Goal: Information Seeking & Learning: Compare options

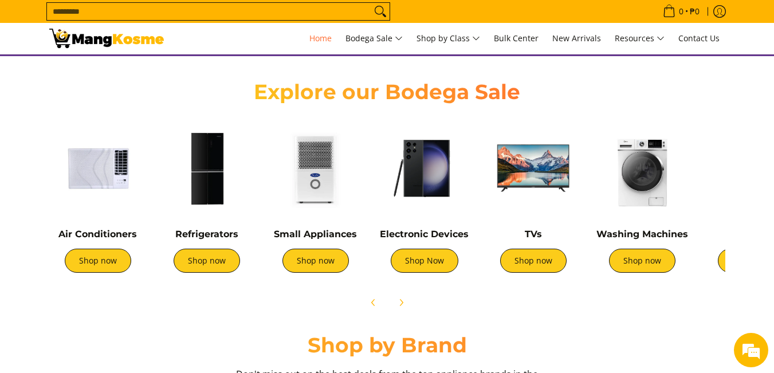
scroll to position [401, 0]
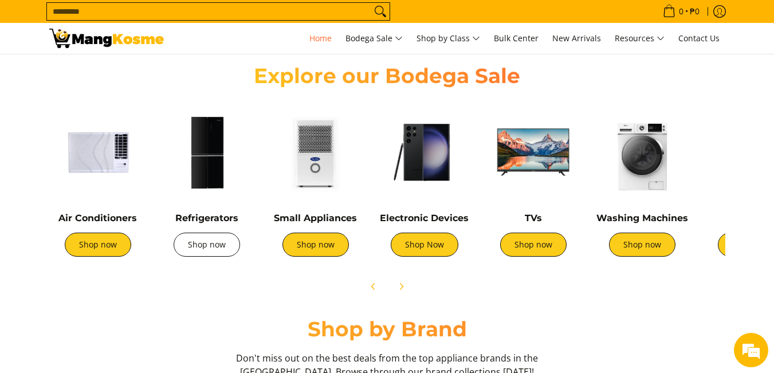
click at [199, 245] on link "Shop now" at bounding box center [207, 245] width 66 height 24
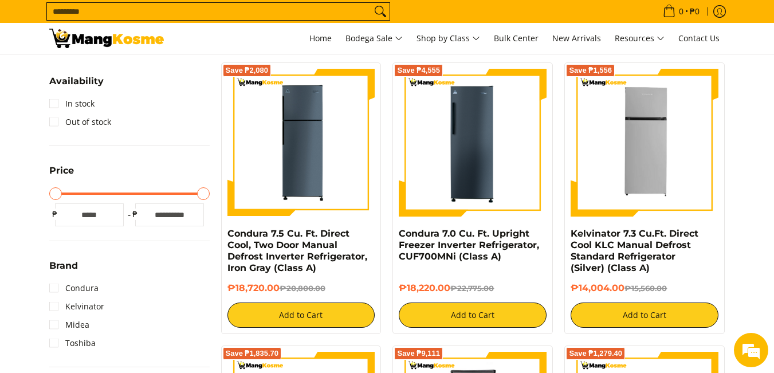
scroll to position [184, 0]
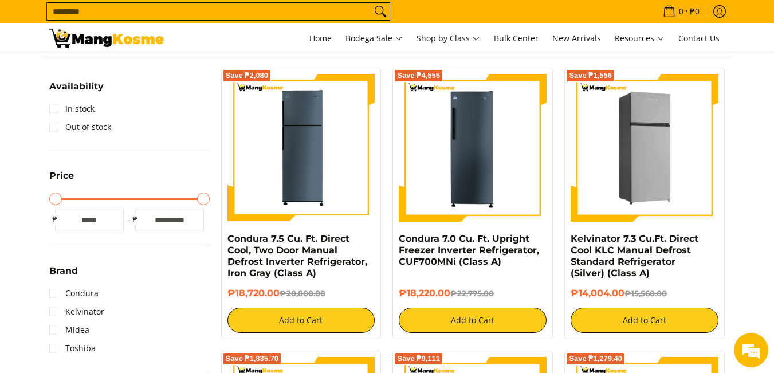
click at [654, 147] on img at bounding box center [644, 148] width 148 height 148
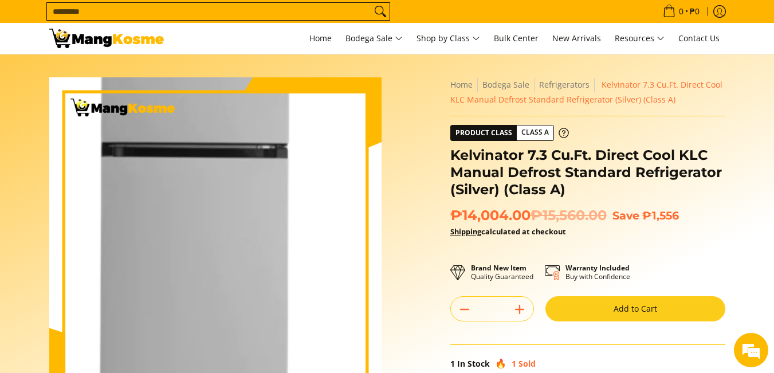
click at [229, 236] on img at bounding box center [215, 243] width 332 height 332
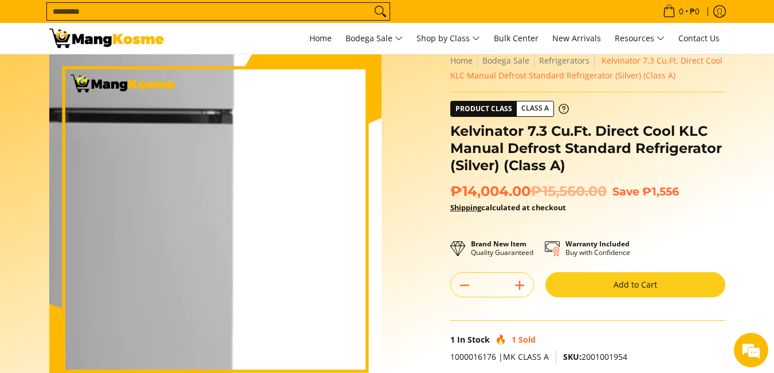
scroll to position [286, 0]
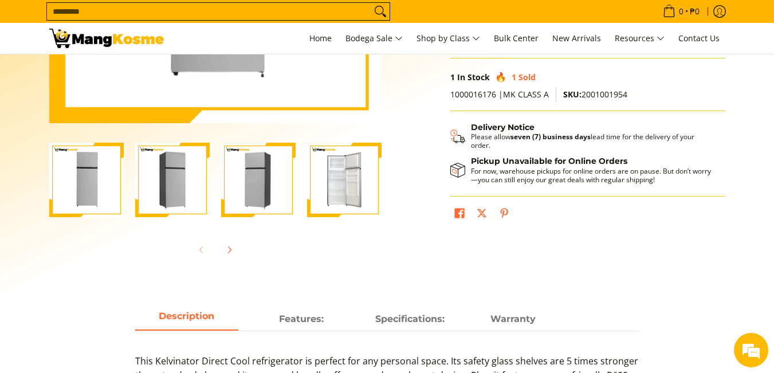
click at [166, 193] on img "Kelvinator 7.3 Cu.Ft. Direct Cool KLC Manual Defrost Standard Refrigerator (Sil…" at bounding box center [172, 180] width 74 height 74
click at [335, 189] on img "Kelvinator 7.3 Cu.Ft. Direct Cool KLC Manual Defrost Standard Refrigerator (Sil…" at bounding box center [344, 180] width 74 height 74
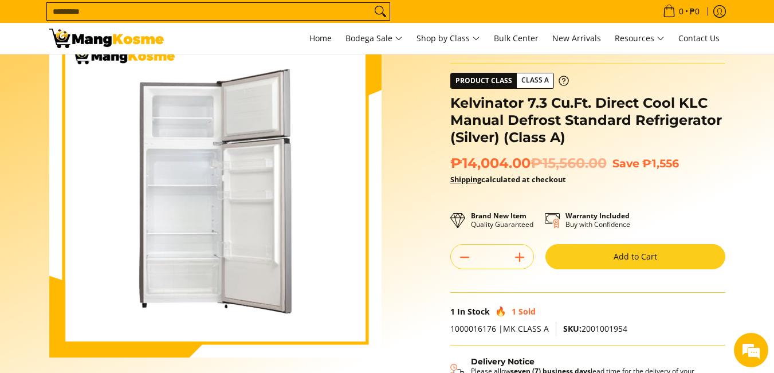
scroll to position [0, 0]
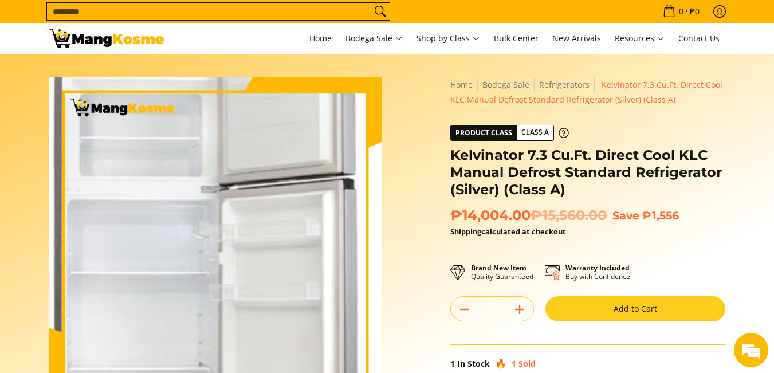
click at [220, 223] on img at bounding box center [215, 243] width 332 height 332
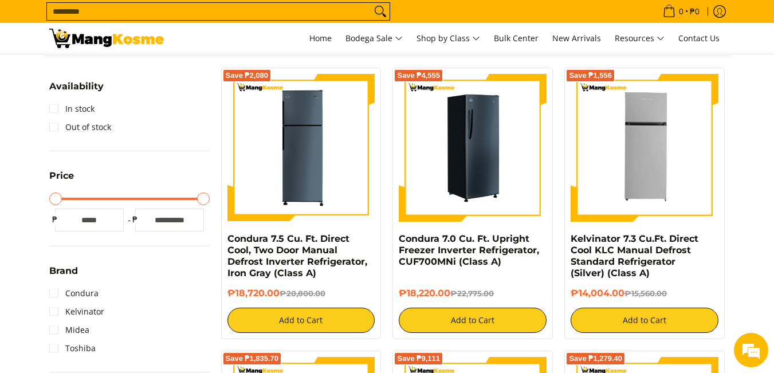
click at [479, 168] on img at bounding box center [473, 148] width 148 height 148
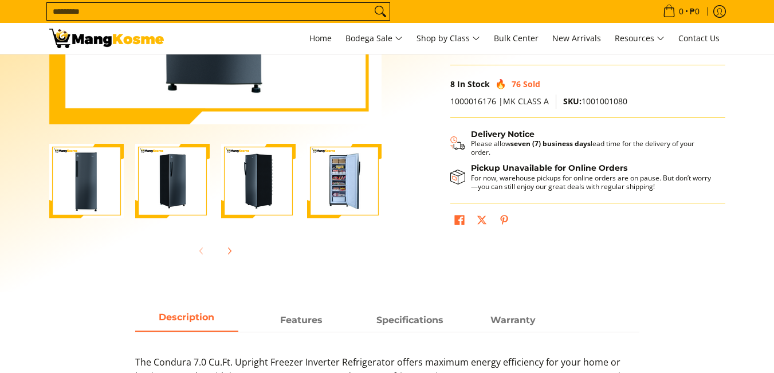
scroll to position [286, 0]
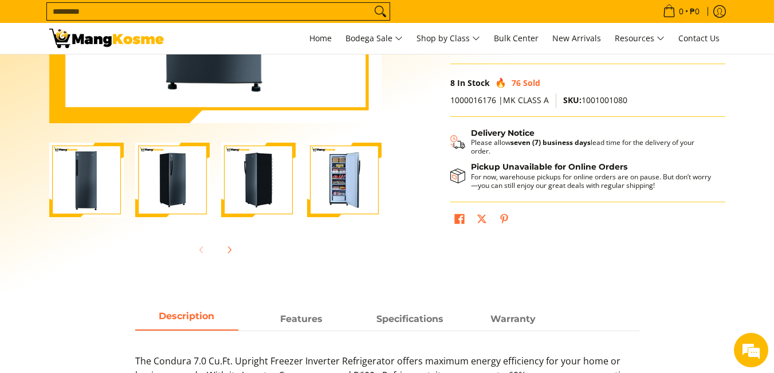
click at [343, 183] on img "Condura 7.0 Cu. Ft. Upright Freezer Inverter Refrigerator, CUF700MNi (Class A)-4" at bounding box center [344, 180] width 74 height 74
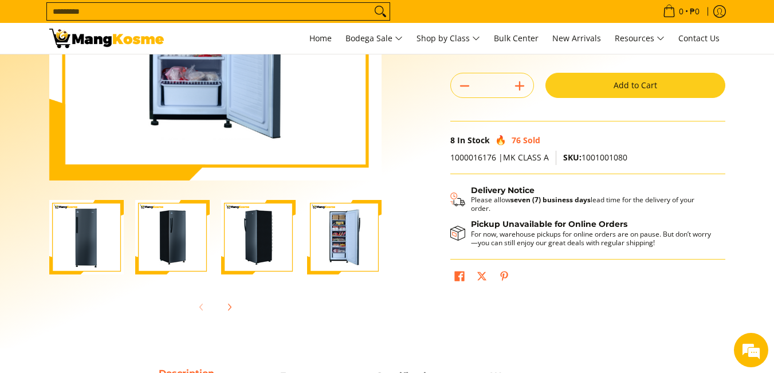
scroll to position [0, 0]
click at [336, 250] on img "Condura 7.0 Cu. Ft. Upright Freezer Inverter Refrigerator, CUF700MNi (Class A)-4" at bounding box center [344, 237] width 74 height 74
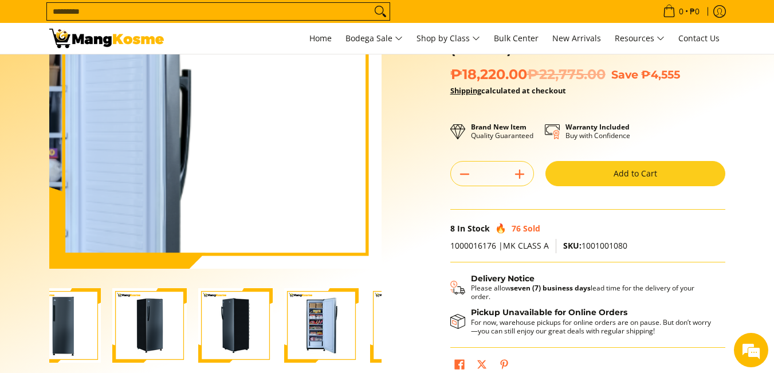
scroll to position [229, 0]
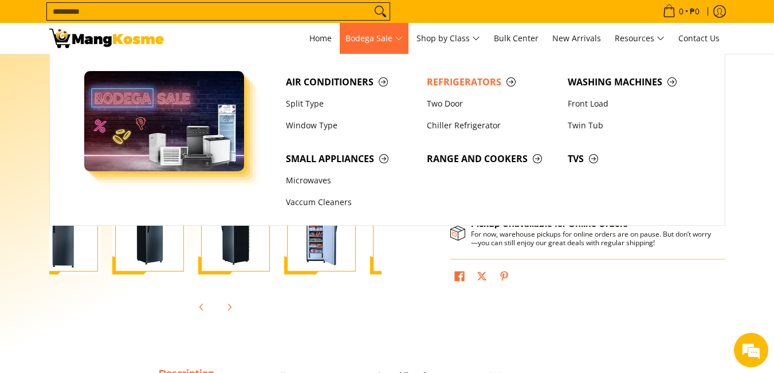
click at [390, 38] on span "Bodega Sale" at bounding box center [373, 39] width 57 height 14
click at [449, 103] on link "Two Door" at bounding box center [491, 104] width 141 height 22
click at [454, 103] on link "Two Door" at bounding box center [491, 104] width 141 height 22
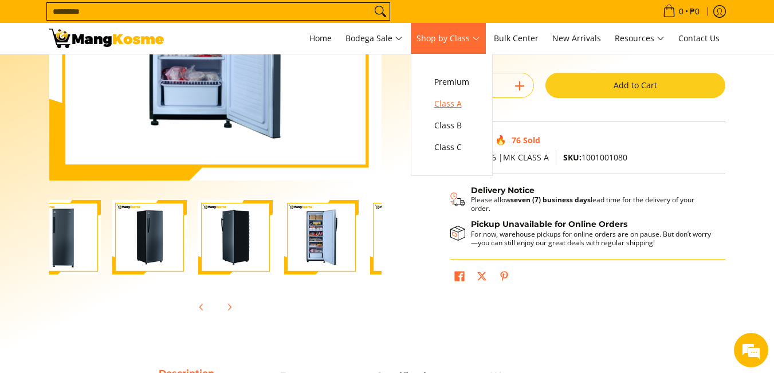
click at [459, 100] on span "Class A" at bounding box center [451, 104] width 35 height 14
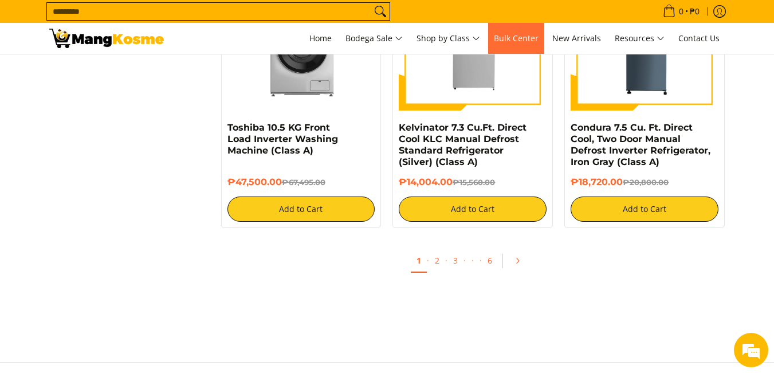
scroll to position [2176, 0]
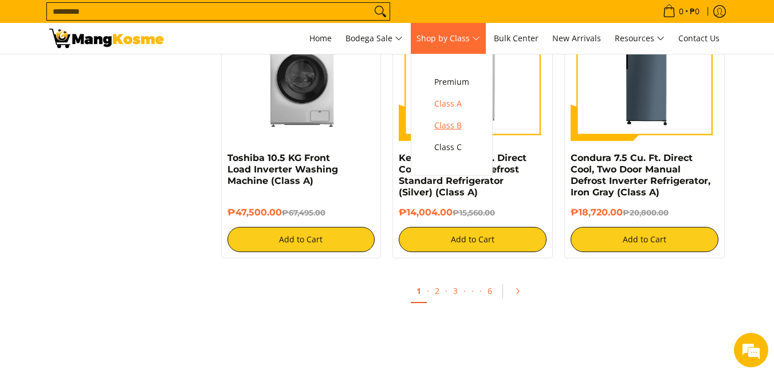
click at [456, 124] on span "Class B" at bounding box center [451, 126] width 35 height 14
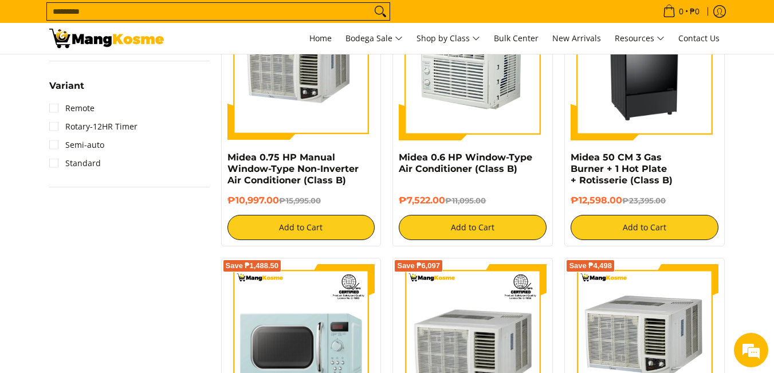
scroll to position [1718, 0]
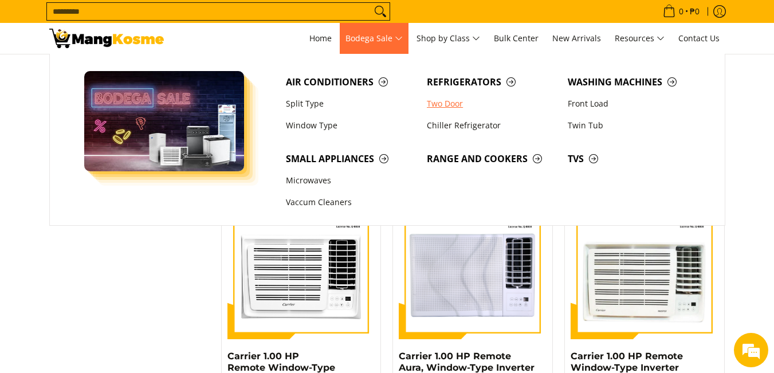
click at [448, 103] on link "Two Door" at bounding box center [491, 104] width 141 height 22
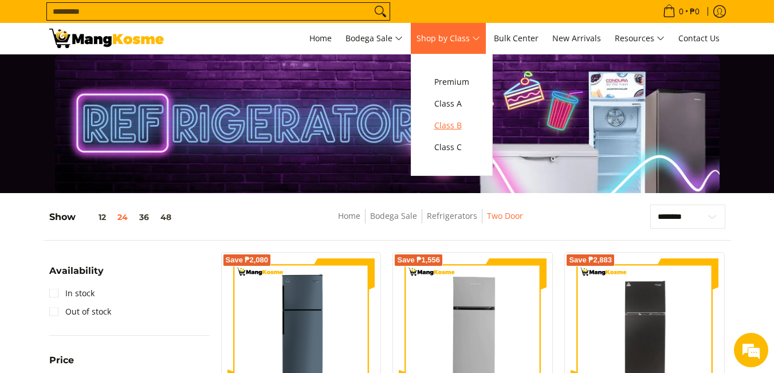
click at [461, 123] on span "Class B" at bounding box center [451, 126] width 35 height 14
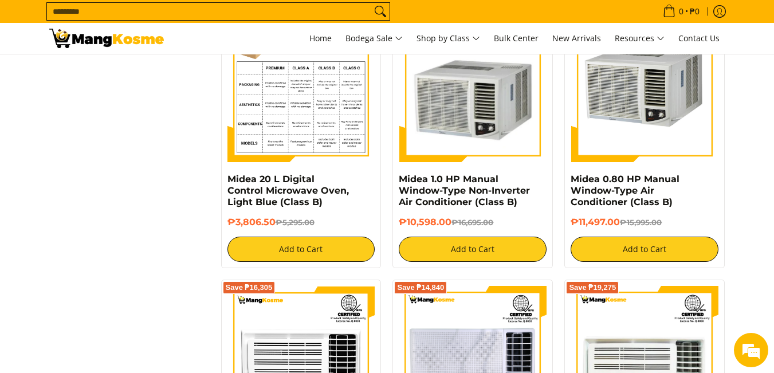
scroll to position [1604, 0]
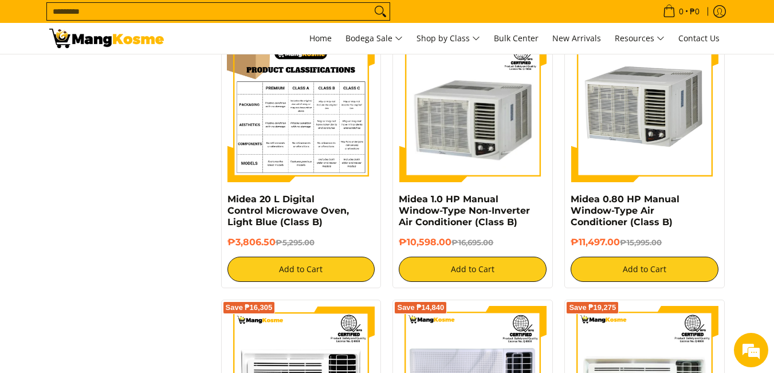
click at [321, 110] on img at bounding box center [301, 109] width 148 height 148
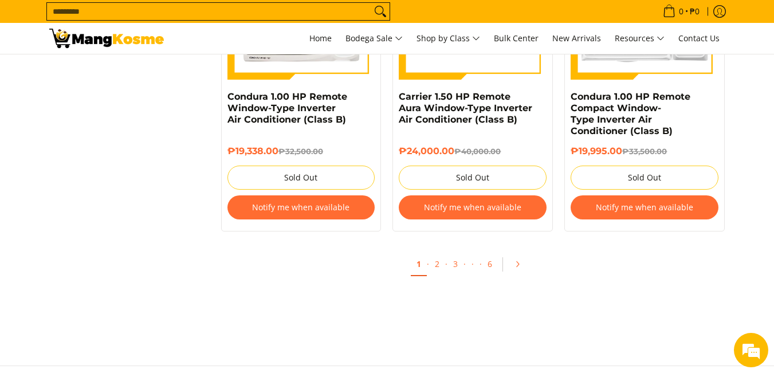
scroll to position [2291, 0]
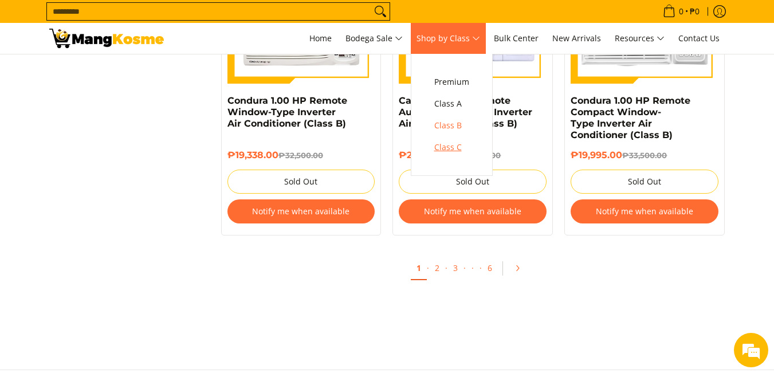
click at [464, 144] on span "Class C" at bounding box center [451, 147] width 35 height 14
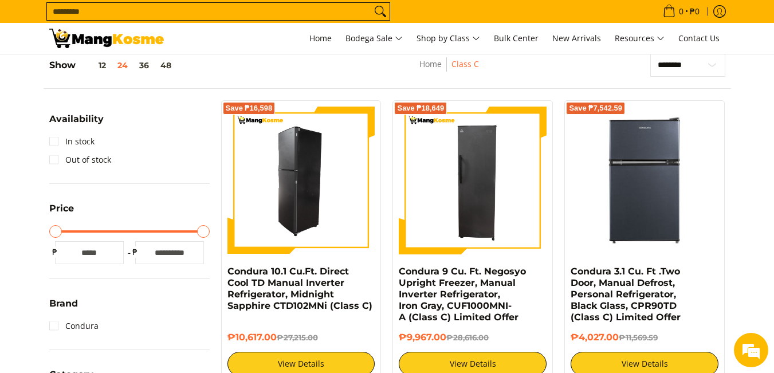
scroll to position [172, 0]
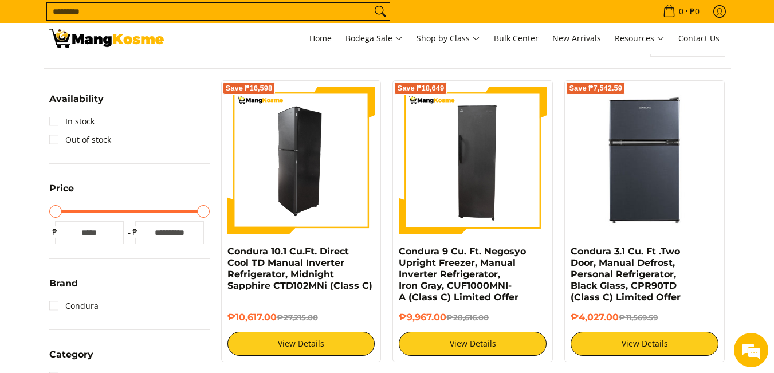
click at [318, 155] on img at bounding box center [301, 160] width 148 height 148
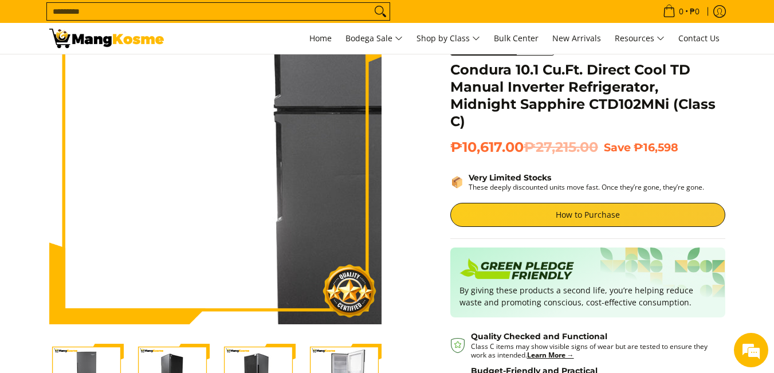
scroll to position [57, 0]
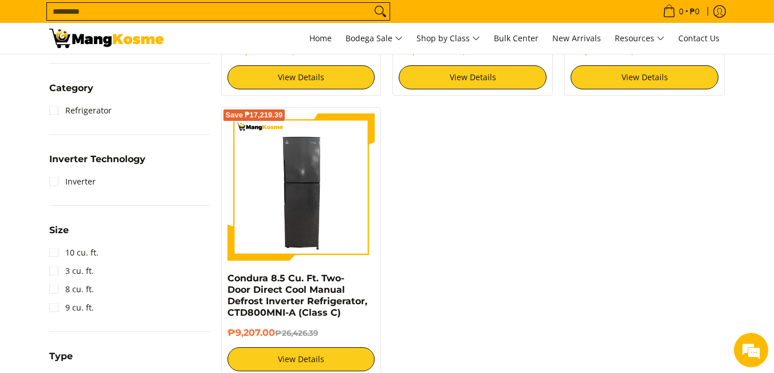
scroll to position [458, 0]
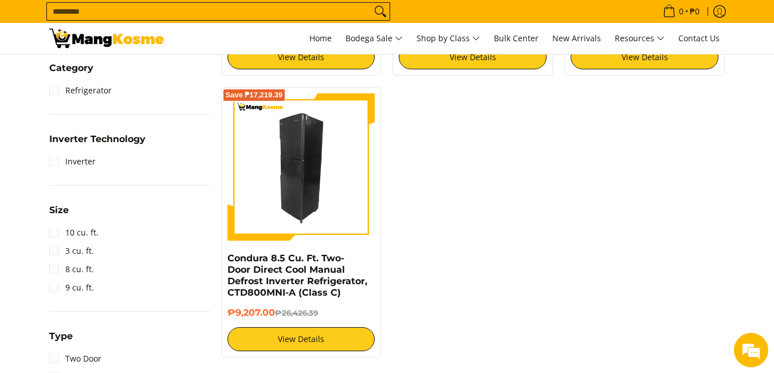
click at [272, 147] on img at bounding box center [301, 167] width 148 height 148
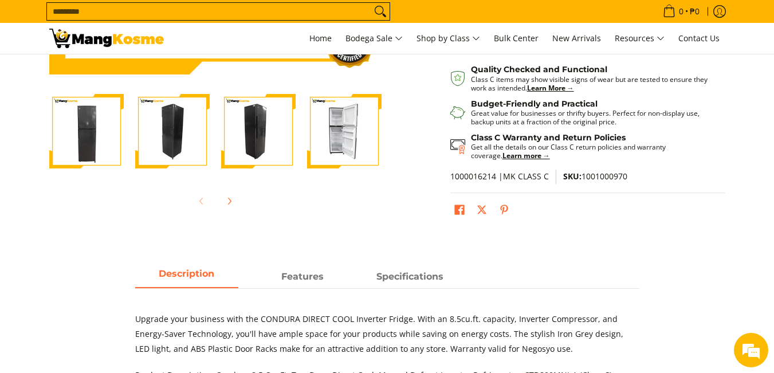
scroll to position [344, 0]
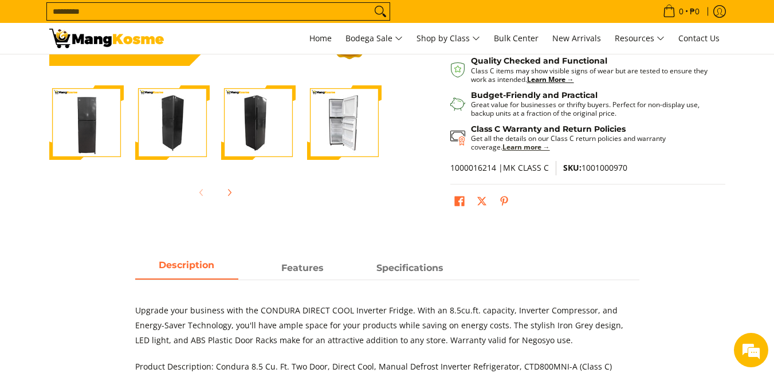
click at [505, 147] on strong "Learn more →" at bounding box center [526, 147] width 48 height 10
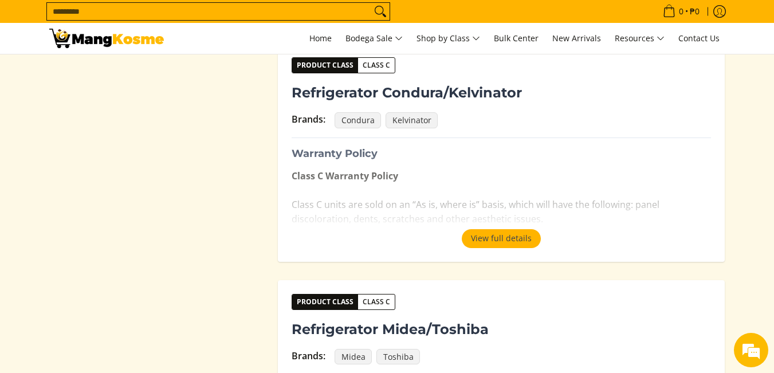
scroll to position [1203, 0]
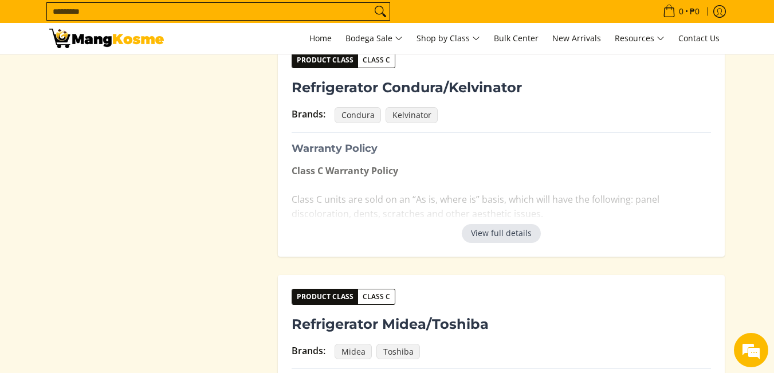
click at [491, 230] on button "View full details" at bounding box center [501, 233] width 79 height 18
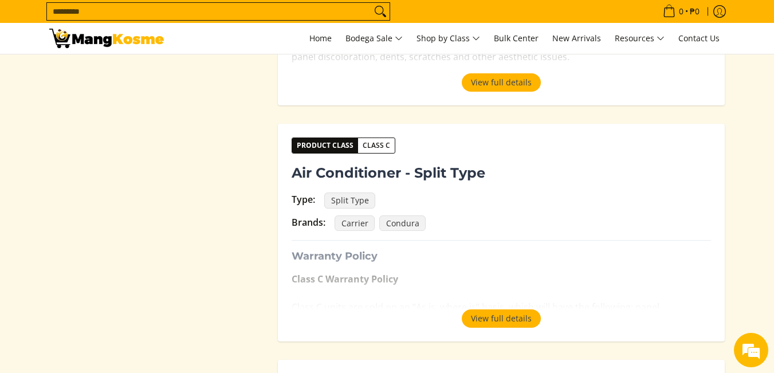
scroll to position [229, 0]
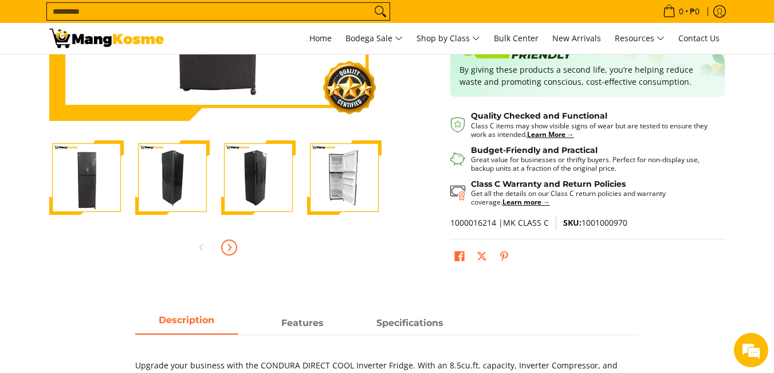
scroll to position [344, 0]
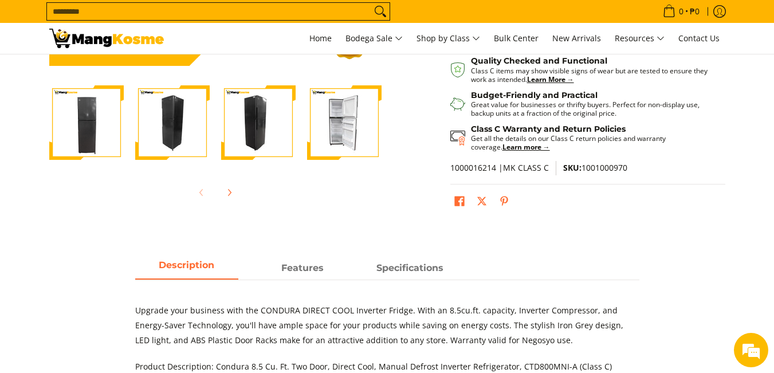
click at [364, 125] on img "Condura 8.5 Cu. Ft. Two-Door Direct Cool Manual Defrost Inverter Refrigerator, …" at bounding box center [344, 122] width 74 height 74
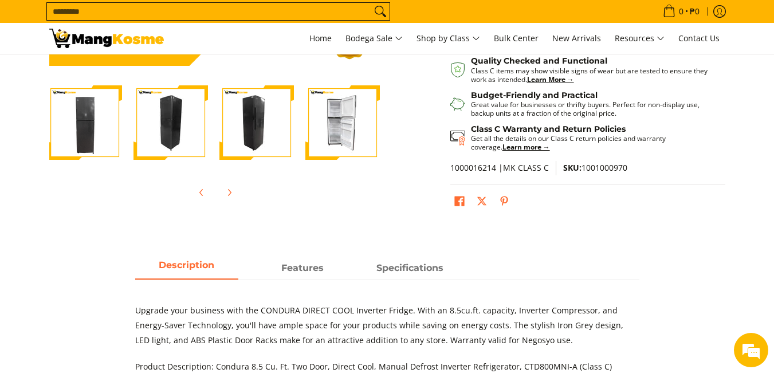
click at [343, 130] on img "Condura 8.5 Cu. Ft. Two-Door Direct Cool Manual Defrost Inverter Refrigerator, …" at bounding box center [342, 122] width 74 height 74
click at [237, 128] on img "Condura 8.5 Cu. Ft. Two-Door Direct Cool Manual Defrost Inverter Refrigerator, …" at bounding box center [256, 122] width 74 height 74
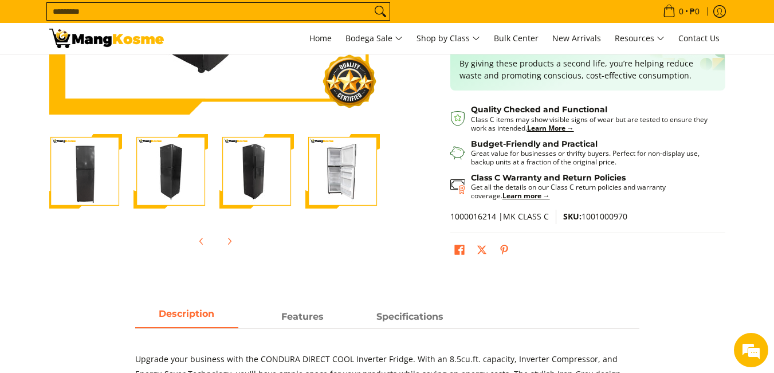
scroll to position [229, 0]
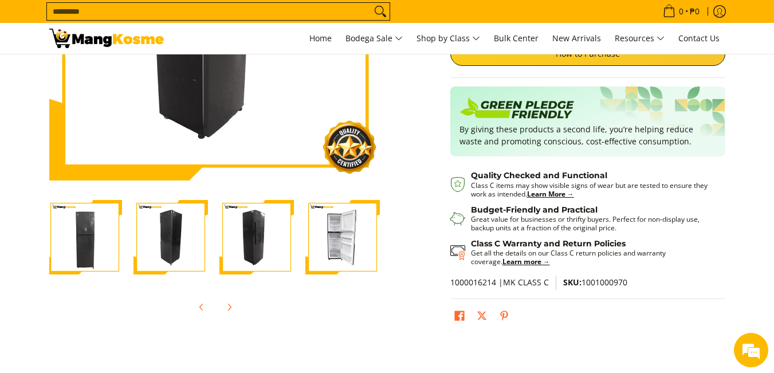
click at [330, 232] on img "Condura 8.5 Cu. Ft. Two-Door Direct Cool Manual Defrost Inverter Refrigerator, …" at bounding box center [342, 237] width 74 height 74
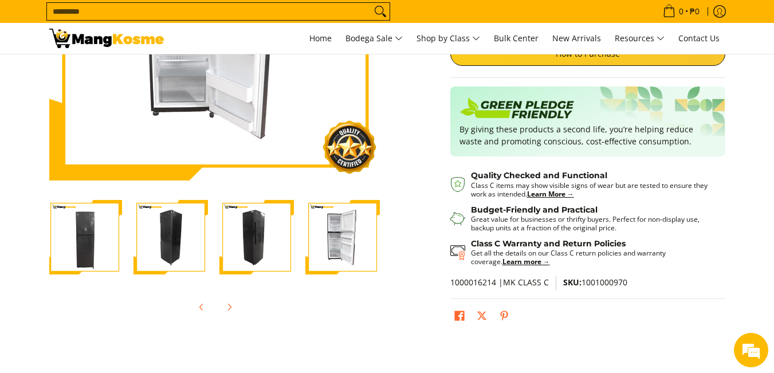
click at [266, 247] on img "Condura 8.5 Cu. Ft. Two-Door Direct Cool Manual Defrost Inverter Refrigerator, …" at bounding box center [256, 237] width 74 height 74
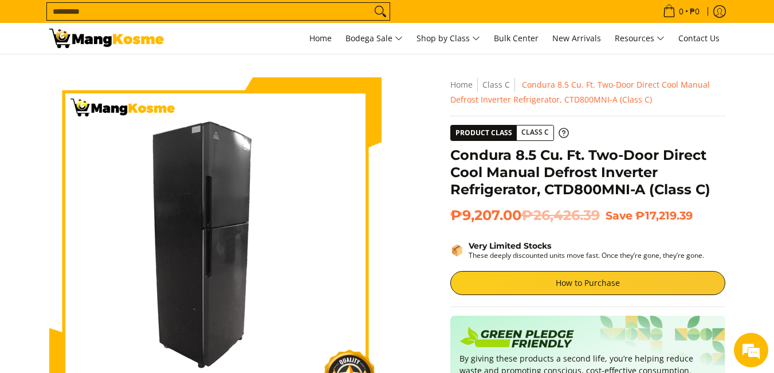
scroll to position [0, 48]
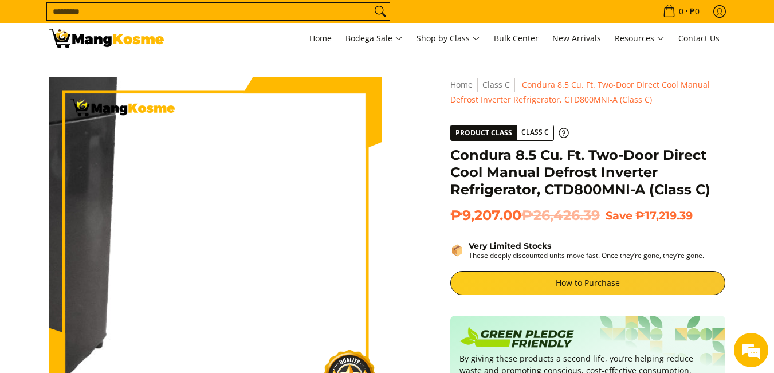
click at [349, 282] on img at bounding box center [215, 243] width 332 height 332
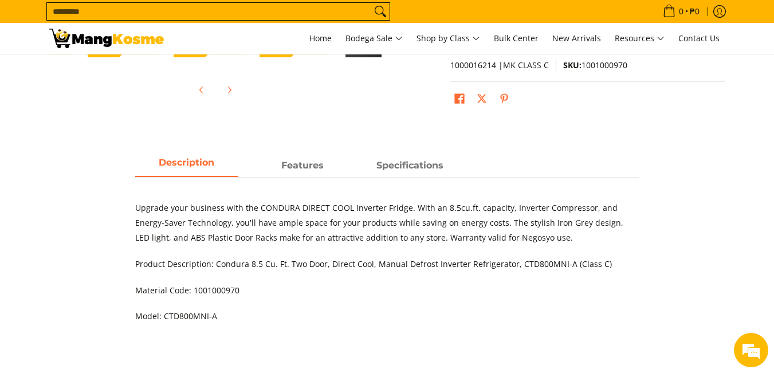
scroll to position [458, 0]
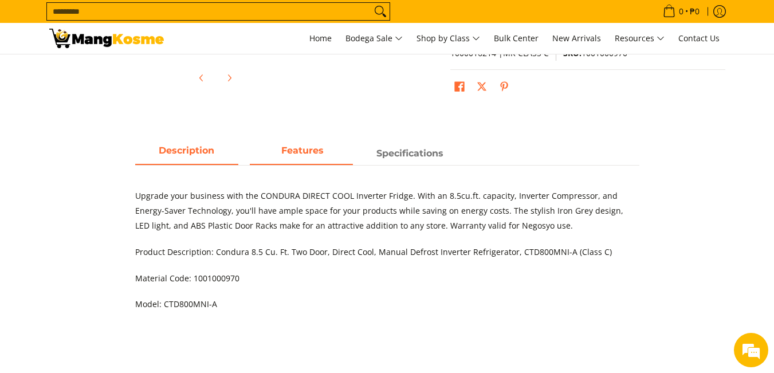
click at [309, 153] on strong "Features" at bounding box center [302, 150] width 42 height 11
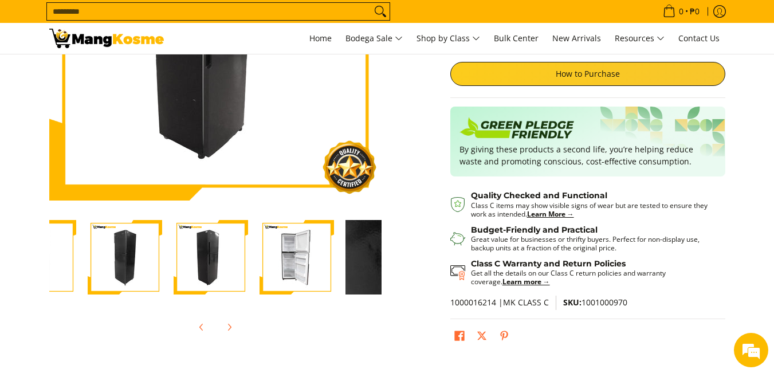
scroll to position [229, 0]
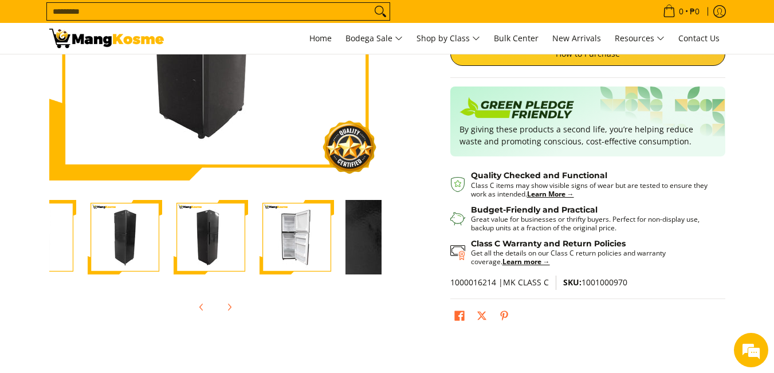
click at [369, 251] on img "Condura 8.5 Cu. Ft. Two-Door Direct Cool Manual Defrost Inverter Refrigerator, …" at bounding box center [382, 237] width 74 height 74
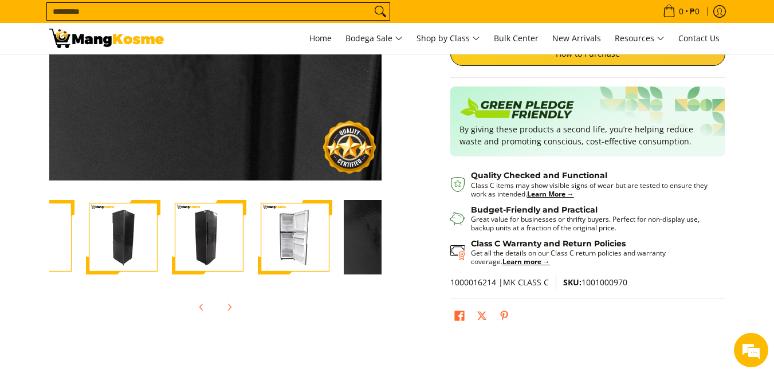
click at [115, 251] on img "Condura 8.5 Cu. Ft. Two-Door Direct Cool Manual Defrost Inverter Refrigerator, …" at bounding box center [123, 237] width 74 height 74
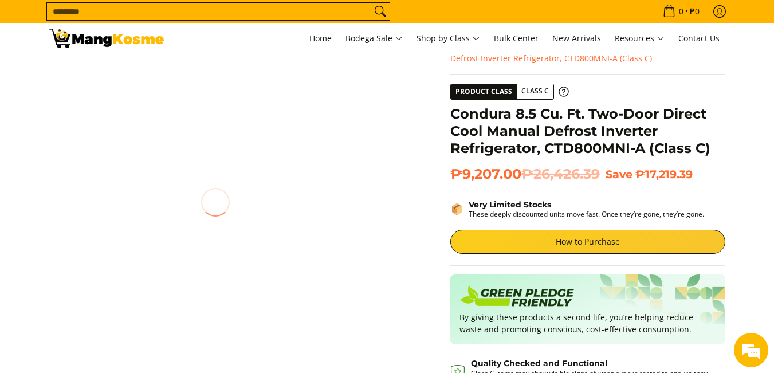
scroll to position [0, 0]
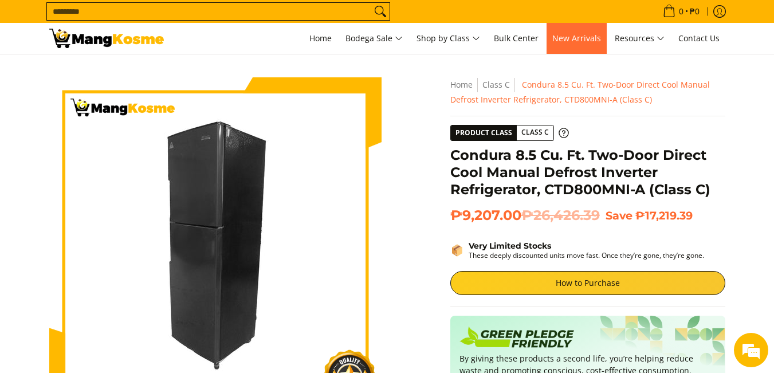
click at [566, 32] on link "New Arrivals" at bounding box center [576, 38] width 60 height 31
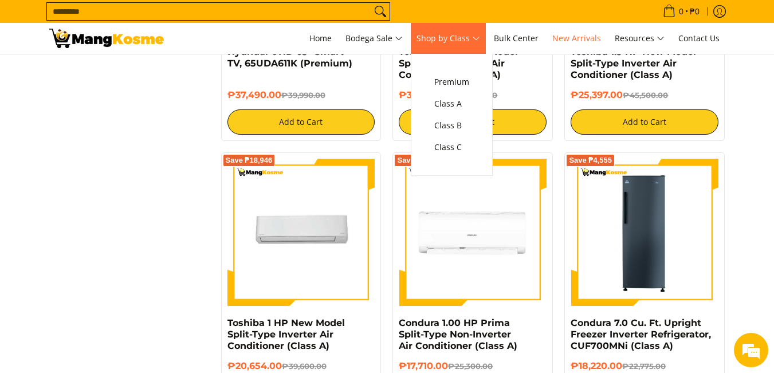
scroll to position [1431, 0]
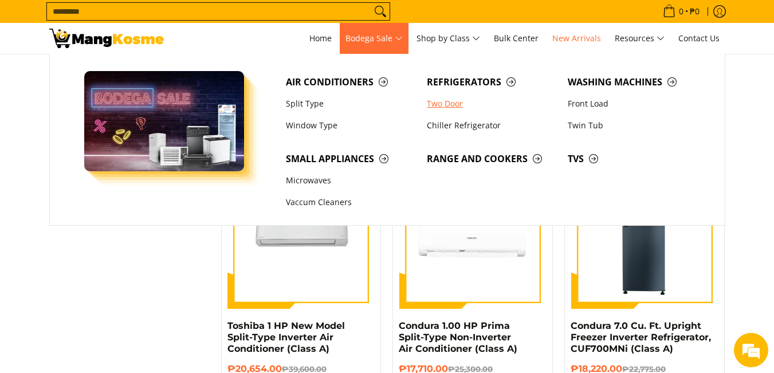
click at [454, 111] on link "Two Door" at bounding box center [491, 104] width 141 height 22
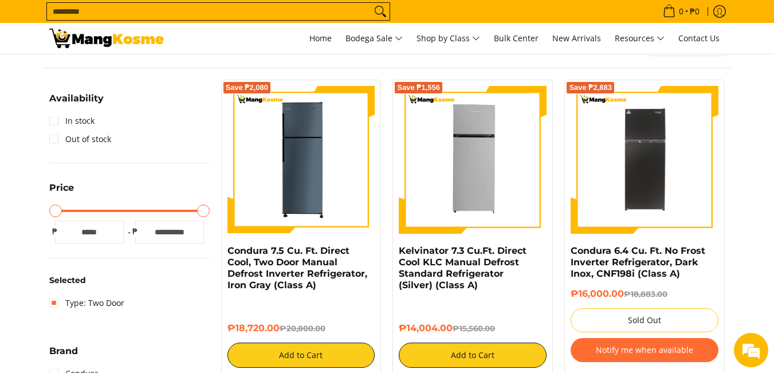
scroll to position [172, 0]
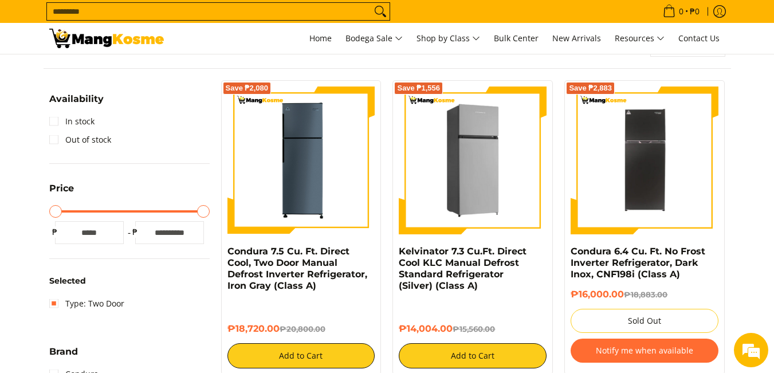
click at [448, 185] on img at bounding box center [473, 160] width 148 height 148
